Goal: Information Seeking & Learning: Find specific page/section

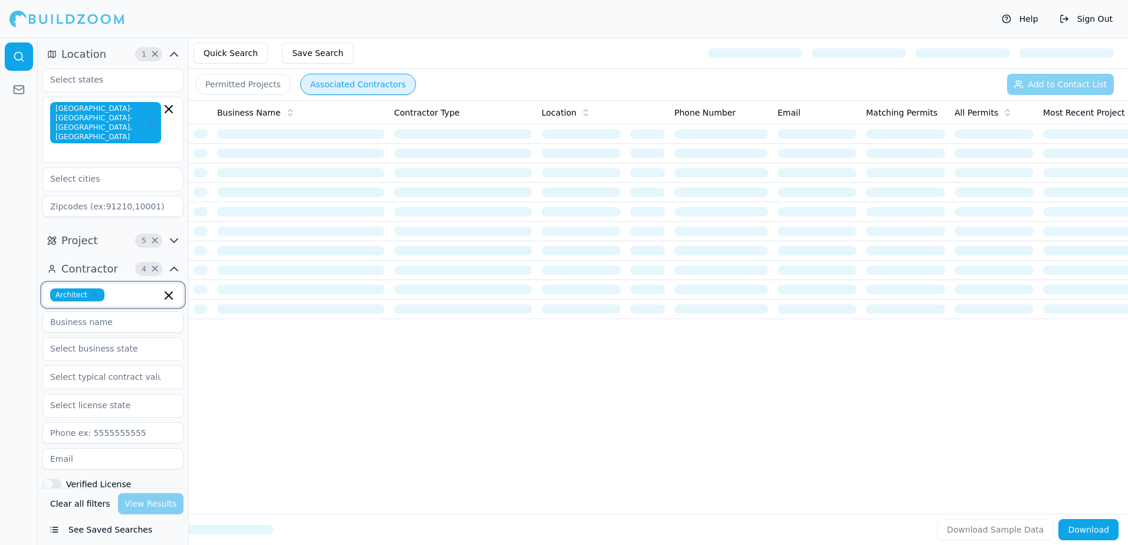
click at [116, 289] on input "text" at bounding box center [135, 295] width 52 height 13
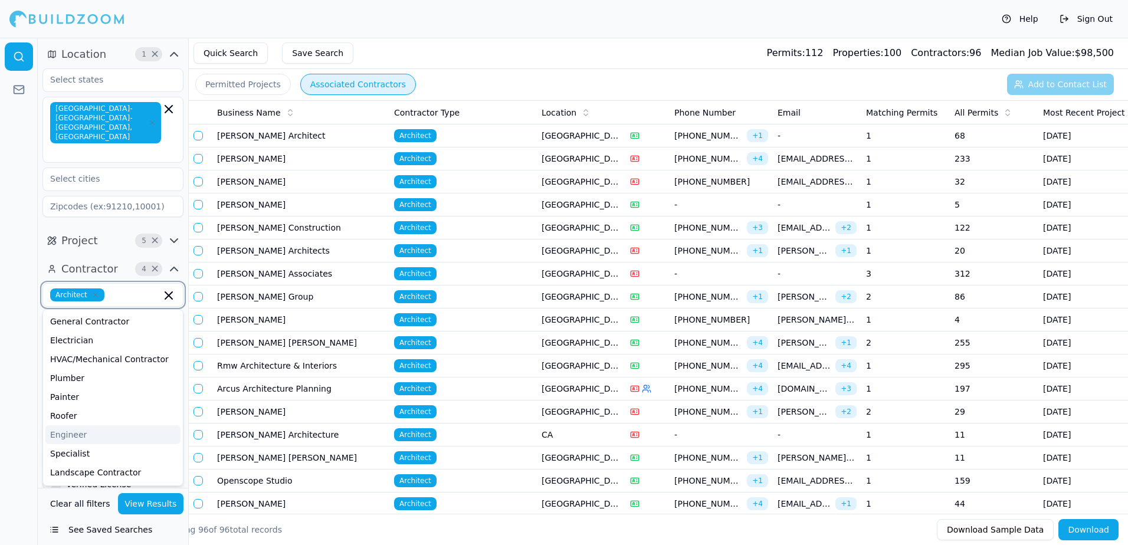
click at [74, 425] on div "Engineer" at bounding box center [112, 434] width 135 height 19
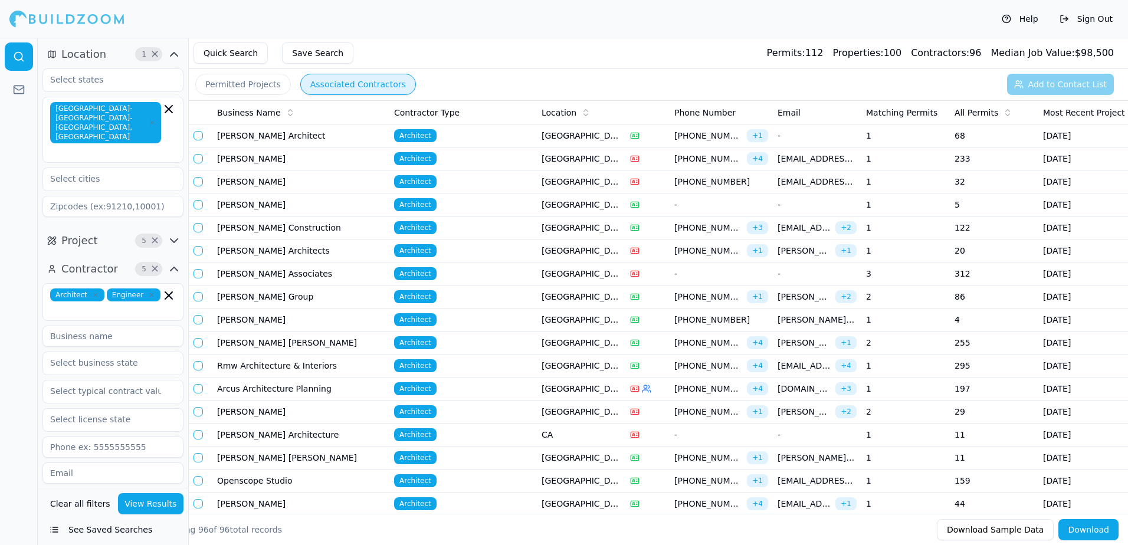
click at [152, 289] on span "Engineer" at bounding box center [134, 295] width 54 height 13
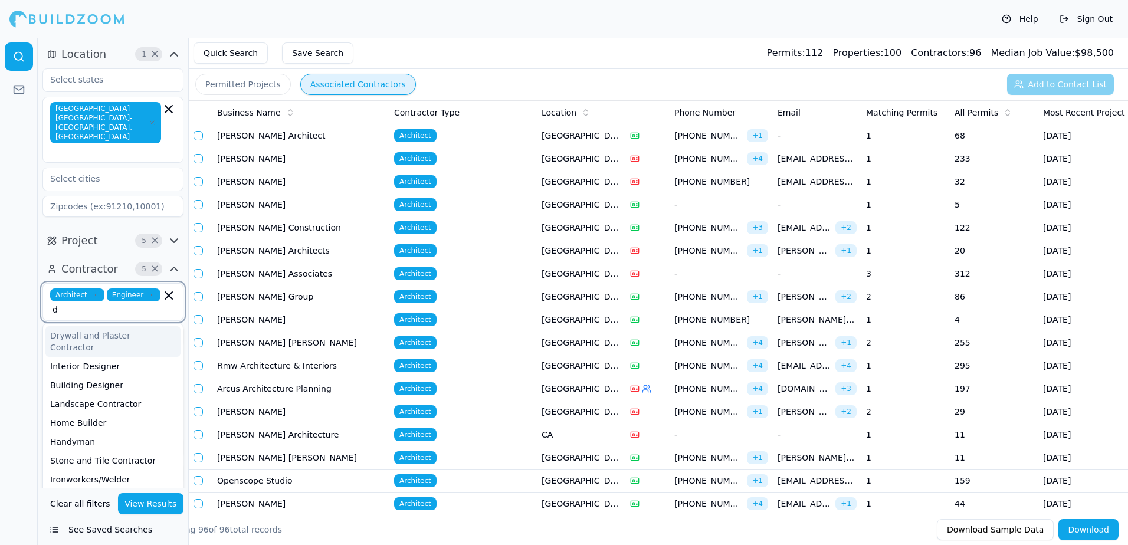
type input "di"
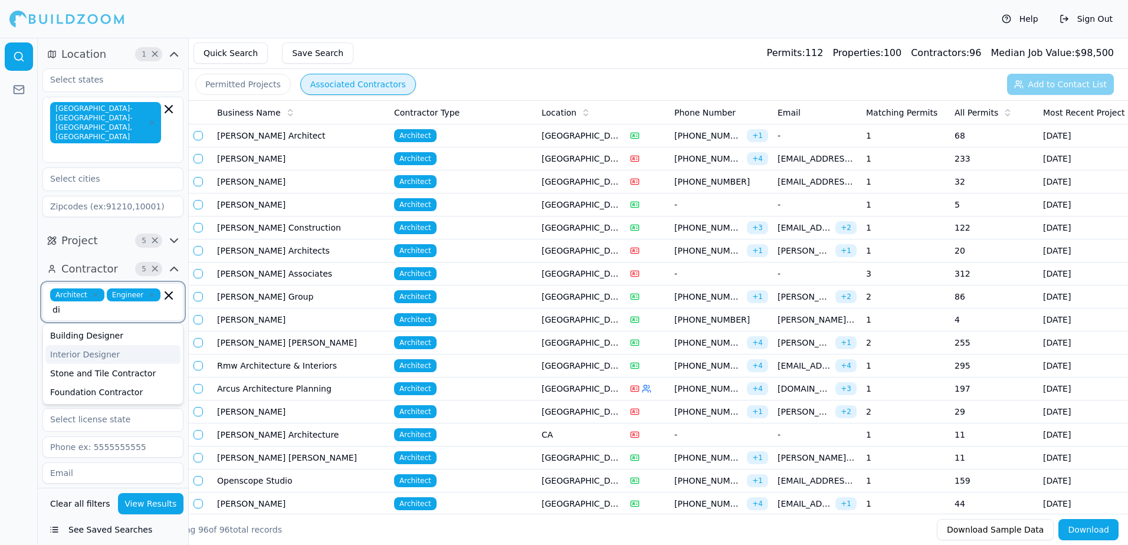
click at [123, 345] on div "Interior Designer" at bounding box center [112, 354] width 135 height 19
click at [152, 506] on button "View Results" at bounding box center [151, 503] width 66 height 21
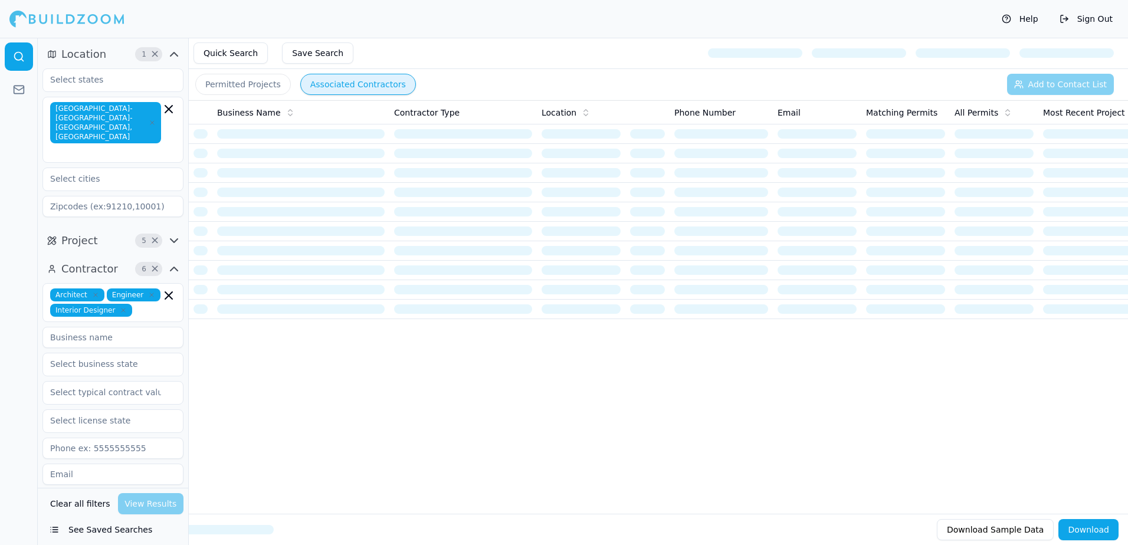
click at [244, 85] on button "Permitted Projects" at bounding box center [243, 84] width 96 height 21
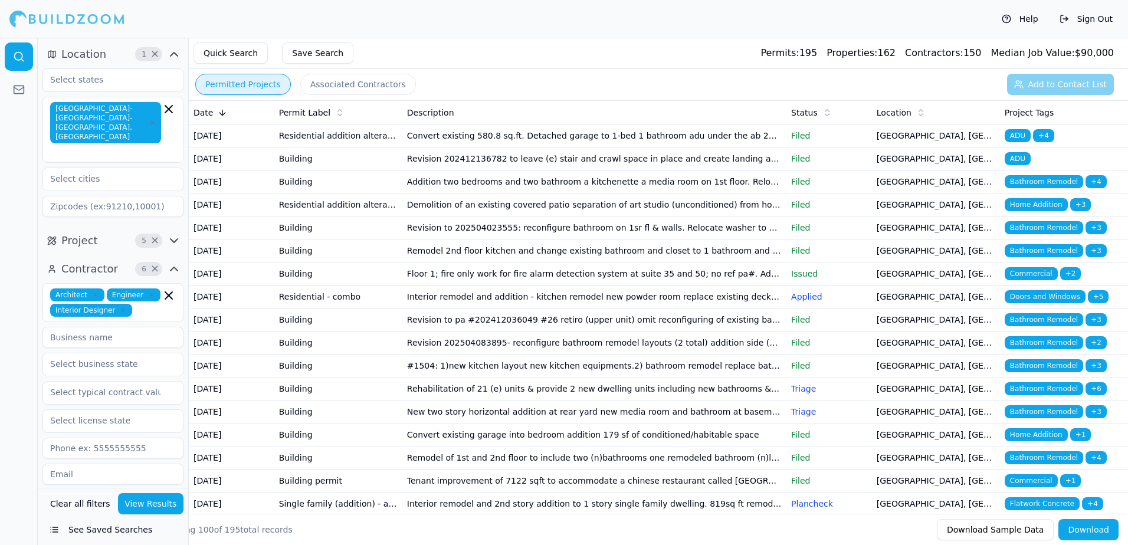
click at [1024, 132] on span "ADU" at bounding box center [1018, 135] width 26 height 13
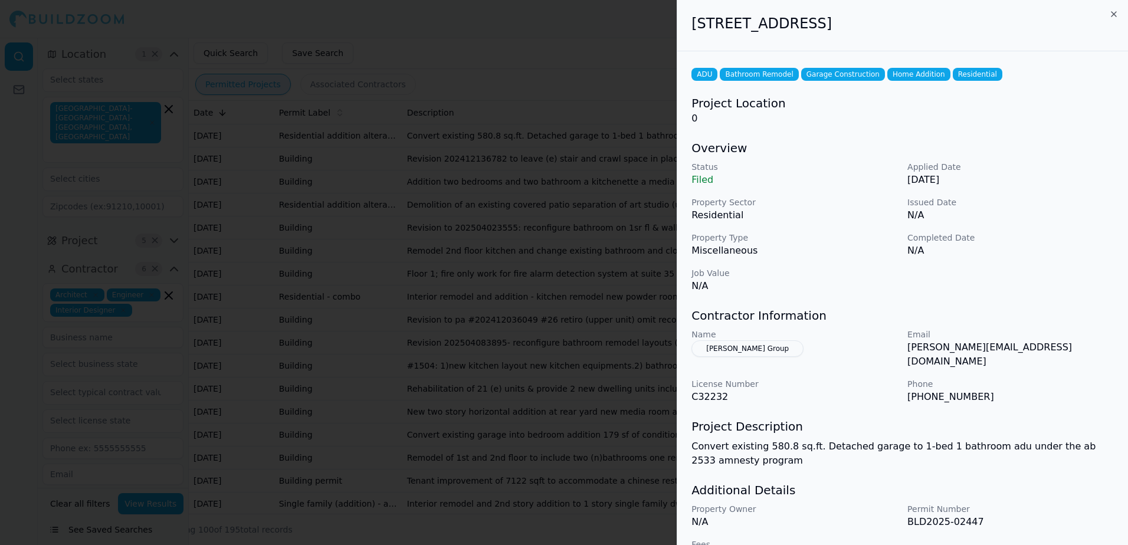
click at [725, 350] on button "[PERSON_NAME] Group" at bounding box center [747, 348] width 112 height 17
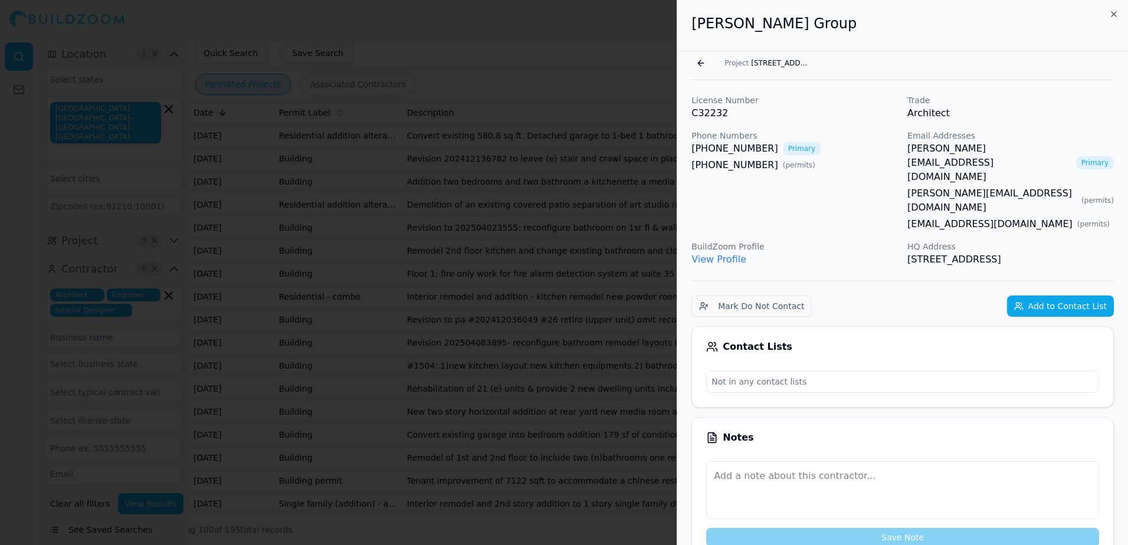
click at [719, 254] on link "View Profile" at bounding box center [718, 259] width 55 height 11
